Goal: Navigation & Orientation: Go to known website

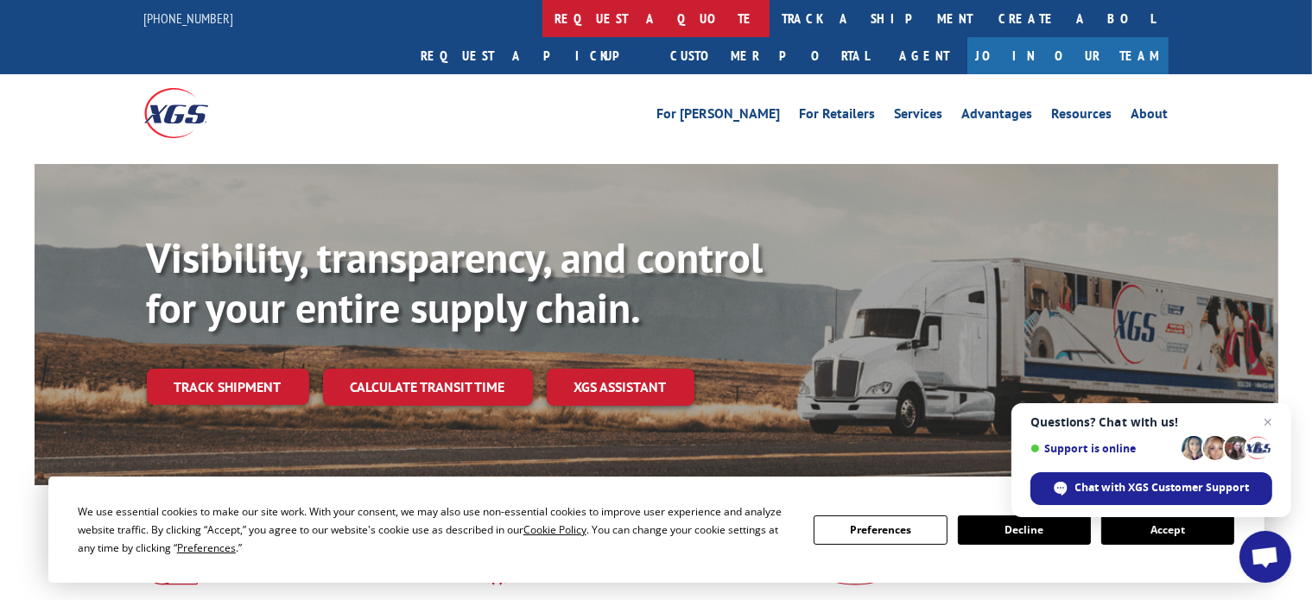
click at [542, 22] on link "request a quote" at bounding box center [655, 18] width 227 height 37
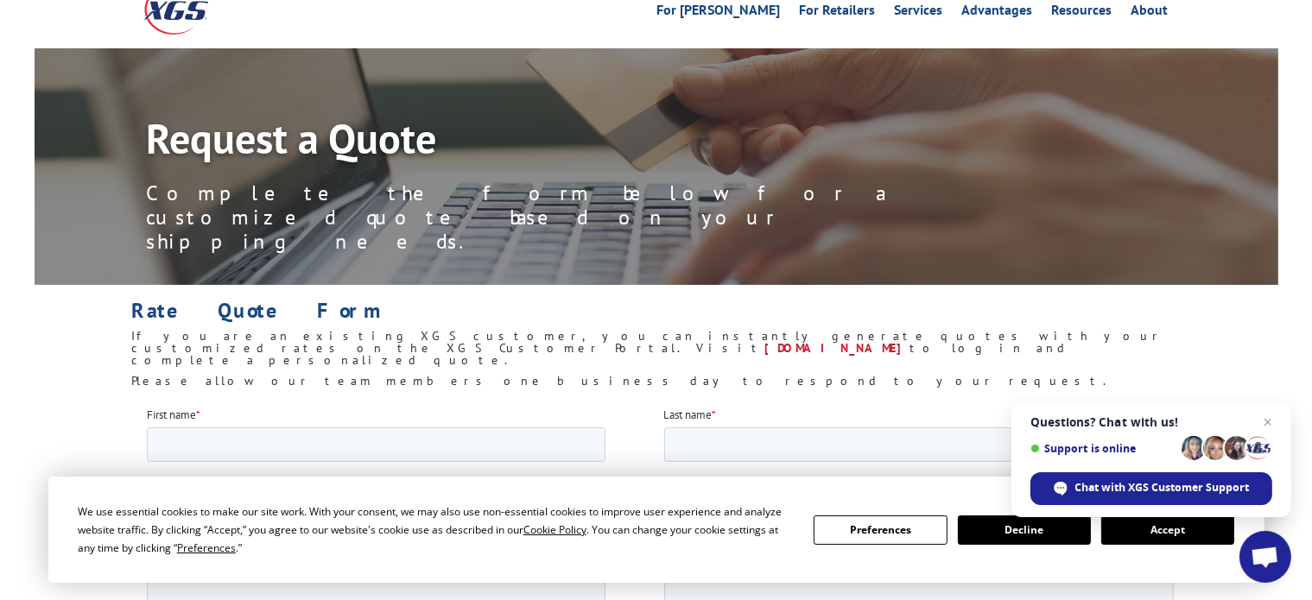
scroll to position [86, 0]
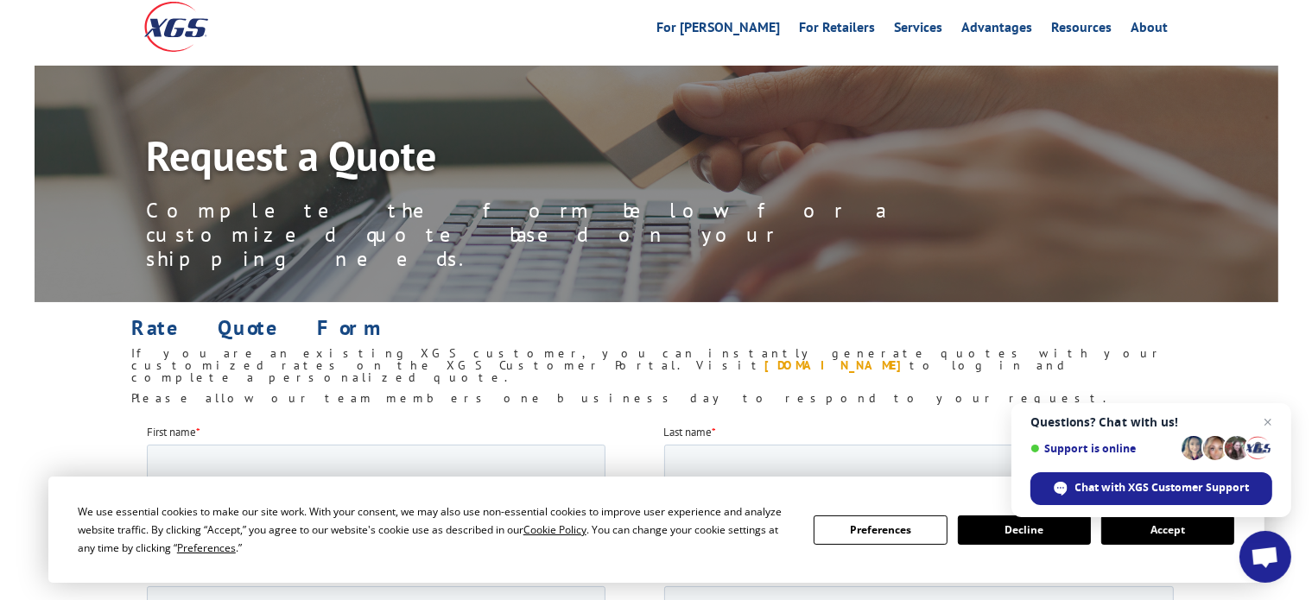
click at [843, 357] on link "[DOMAIN_NAME]" at bounding box center [836, 365] width 145 height 16
